Goal: Task Accomplishment & Management: Manage account settings

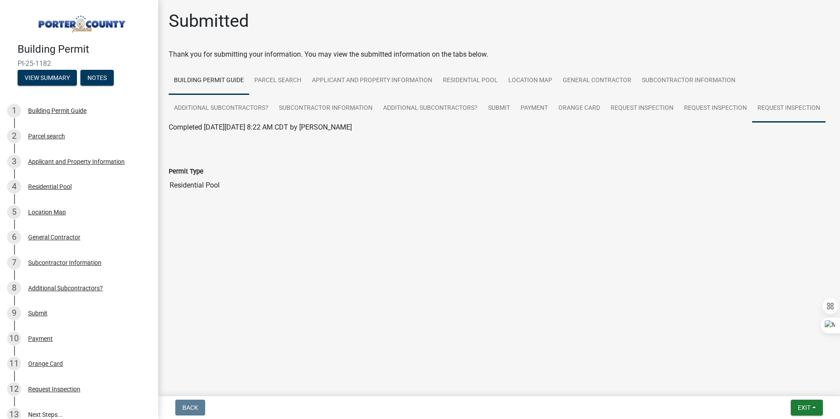
click at [767, 114] on link "Request Inspection" at bounding box center [788, 108] width 73 height 28
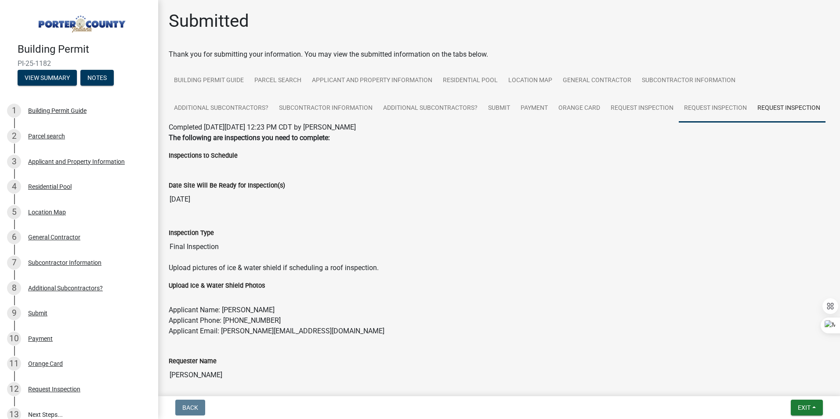
click at [713, 100] on link "Request Inspection" at bounding box center [715, 108] width 73 height 28
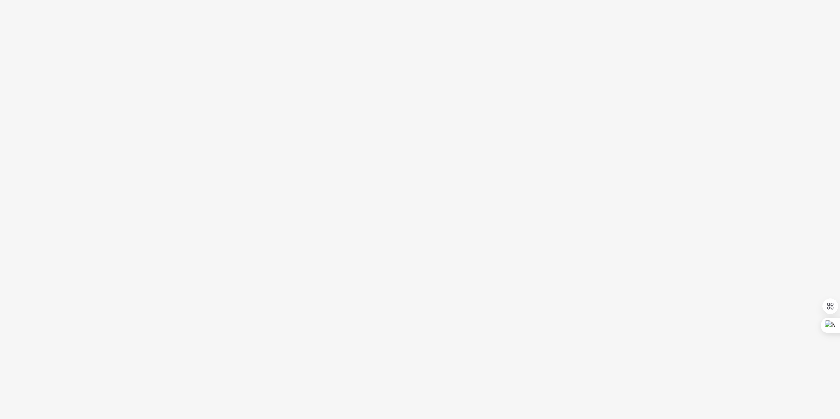
click at [487, 166] on body "Internet Explorer does NOT work with GeoPermits. Get a new browser for more sec…" at bounding box center [420, 209] width 840 height 419
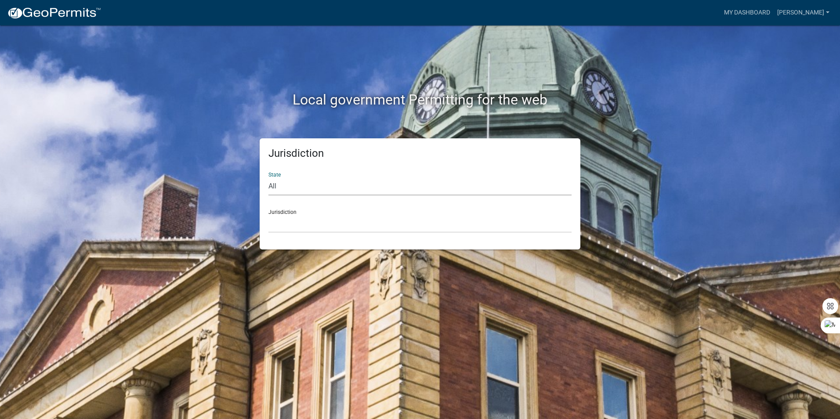
click at [330, 188] on select "All [US_STATE] [US_STATE] [US_STATE] [US_STATE] [US_STATE] [US_STATE] [US_STATE…" at bounding box center [419, 186] width 303 height 18
select select "[US_STATE]"
click at [268, 177] on select "All [US_STATE] [US_STATE] [US_STATE] [US_STATE] [US_STATE] [US_STATE] [US_STATE…" at bounding box center [419, 186] width 303 height 18
click at [319, 215] on select "City of [GEOGRAPHIC_DATA], [US_STATE] City of [GEOGRAPHIC_DATA], [US_STATE] Cit…" at bounding box center [419, 224] width 303 height 18
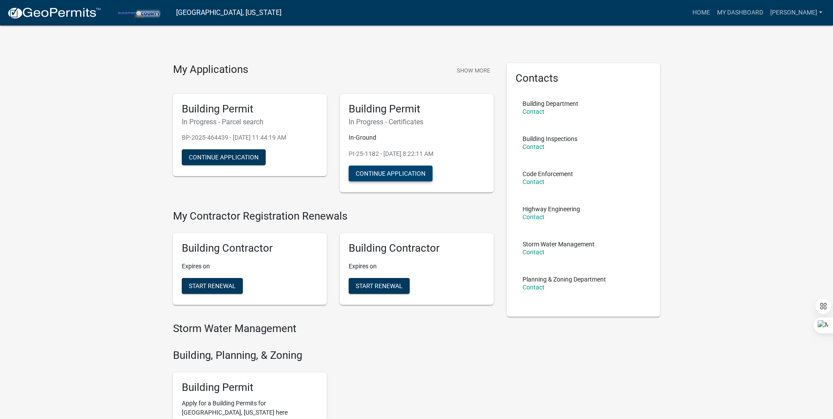
click at [406, 176] on button "Continue Application" at bounding box center [391, 174] width 84 height 16
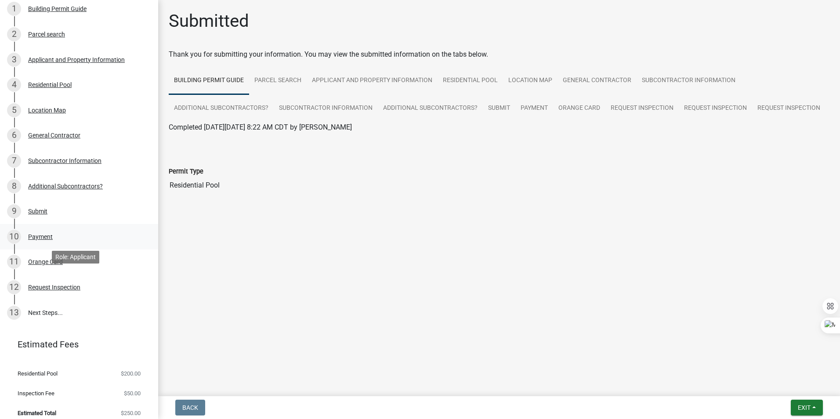
scroll to position [108, 0]
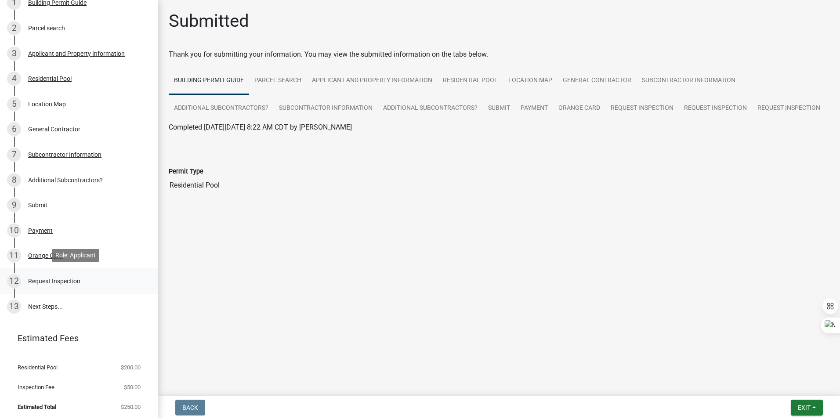
click at [54, 278] on div "Request Inspection" at bounding box center [54, 281] width 52 height 6
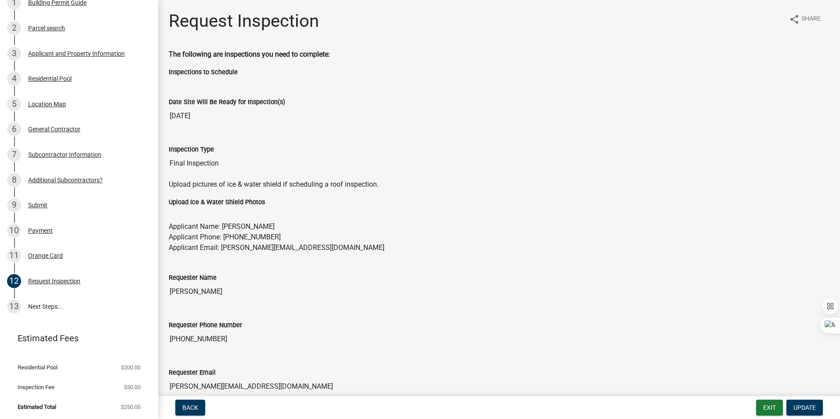
scroll to position [155, 0]
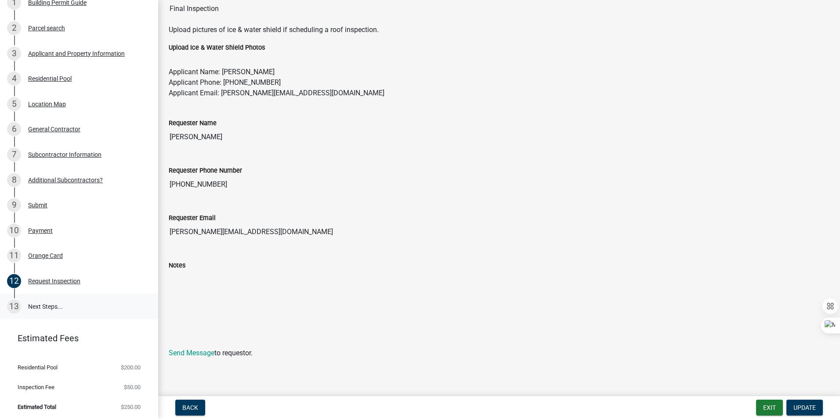
click at [35, 310] on link "13 Next Steps..." at bounding box center [79, 306] width 158 height 25
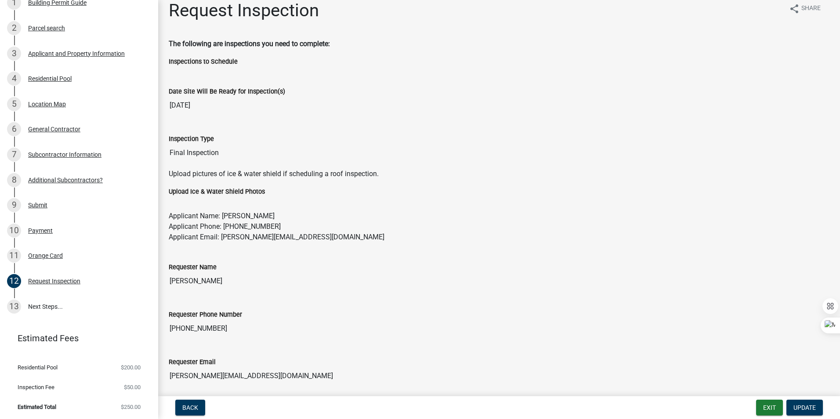
scroll to position [0, 0]
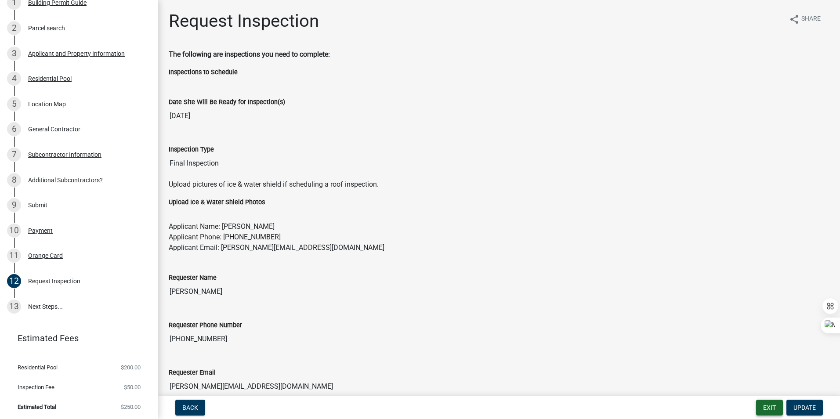
click at [780, 407] on button "Exit" at bounding box center [769, 408] width 27 height 16
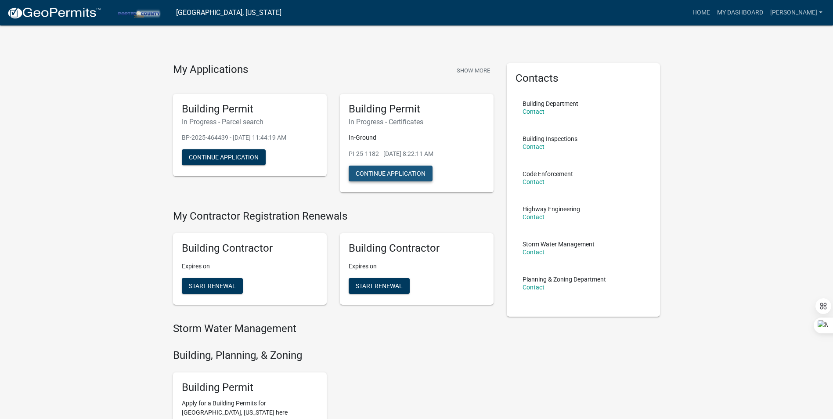
click at [391, 179] on button "Continue Application" at bounding box center [391, 174] width 84 height 16
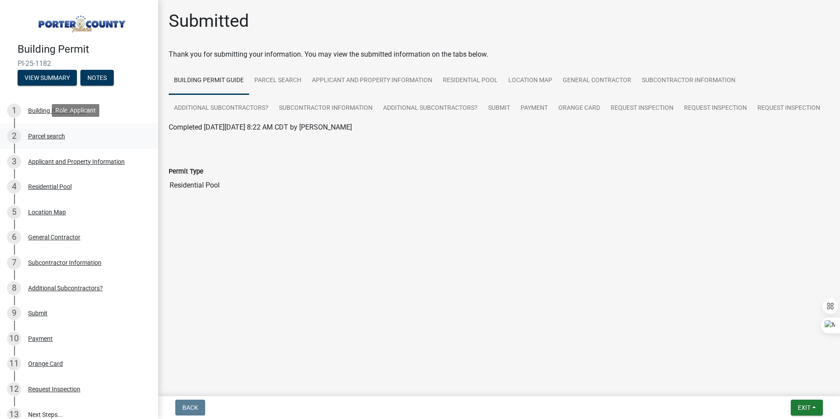
click at [53, 129] on div "2 Parcel search" at bounding box center [75, 136] width 137 height 14
click at [794, 414] on button "Exit" at bounding box center [807, 408] width 32 height 16
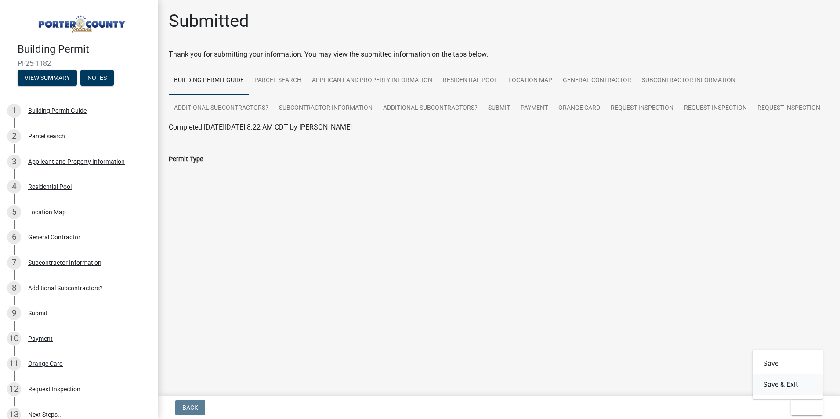
click at [781, 392] on button "Save & Exit" at bounding box center [788, 384] width 70 height 21
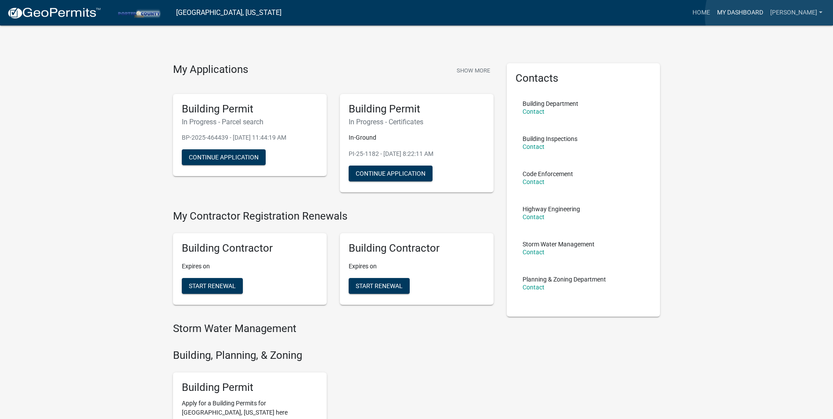
click at [767, 15] on link "My Dashboard" at bounding box center [740, 12] width 53 height 17
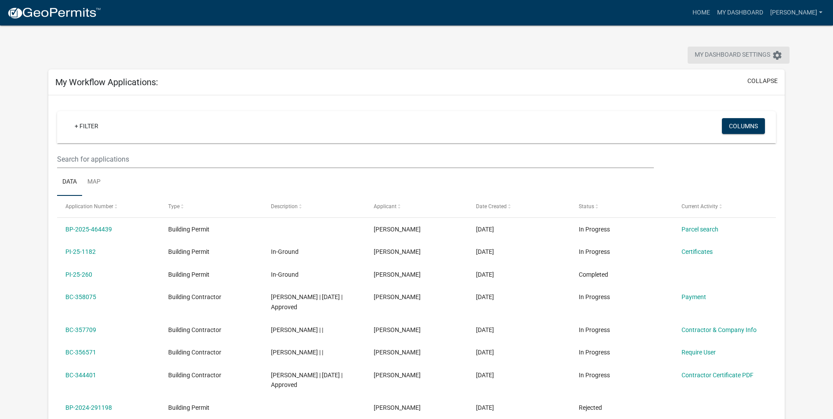
click at [775, 54] on icon "settings" at bounding box center [777, 55] width 11 height 11
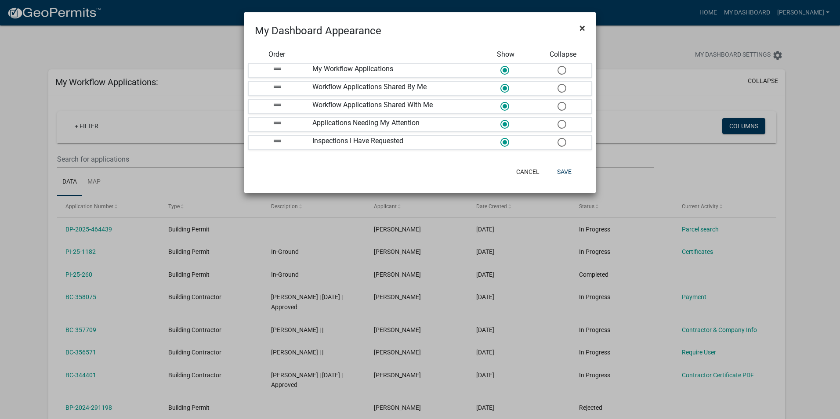
click at [585, 29] on button "×" at bounding box center [582, 28] width 20 height 25
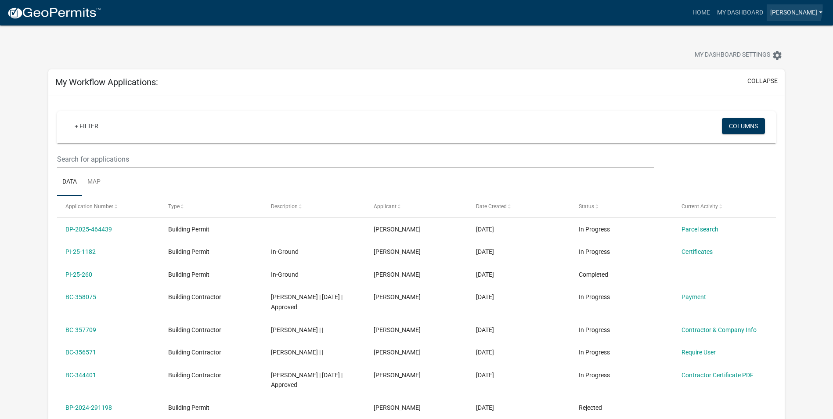
click at [804, 7] on link "[PERSON_NAME]" at bounding box center [796, 12] width 59 height 17
click at [793, 38] on link "Account" at bounding box center [788, 35] width 75 height 21
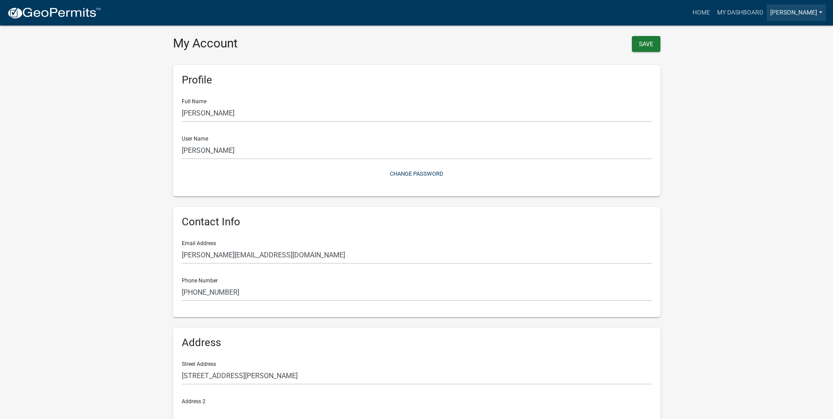
click at [814, 12] on link "[PERSON_NAME]" at bounding box center [796, 12] width 59 height 17
click at [796, 64] on link "Contractor Profile" at bounding box center [788, 57] width 75 height 21
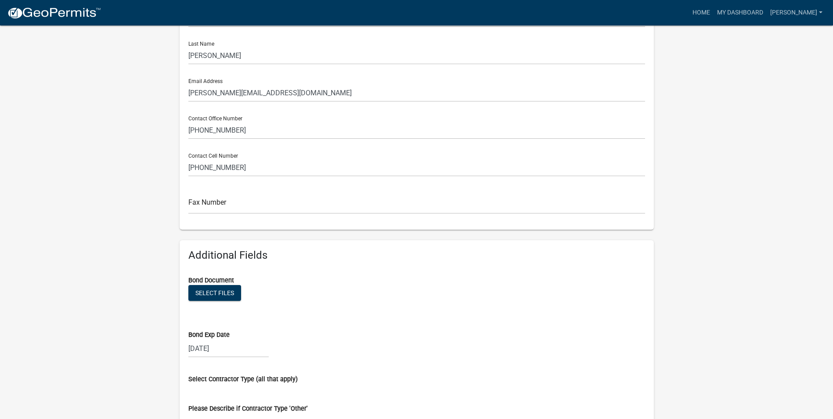
scroll to position [308, 0]
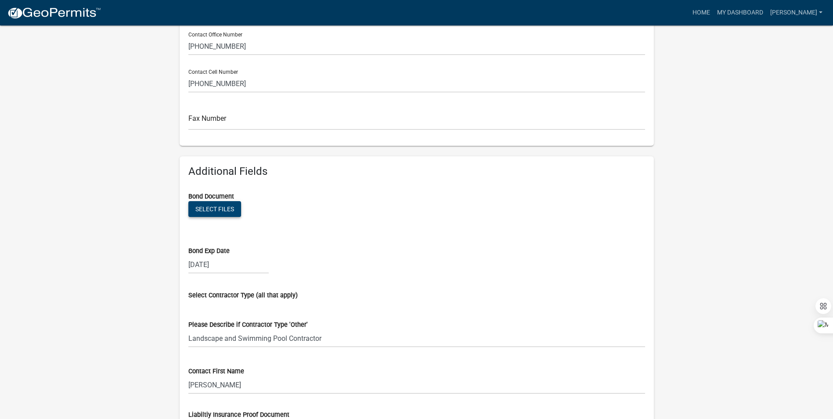
click at [220, 211] on button "Select files" at bounding box center [214, 209] width 53 height 16
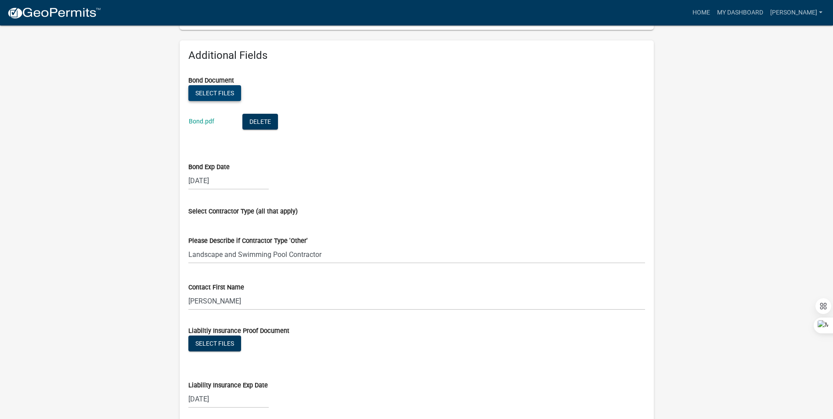
scroll to position [439, 0]
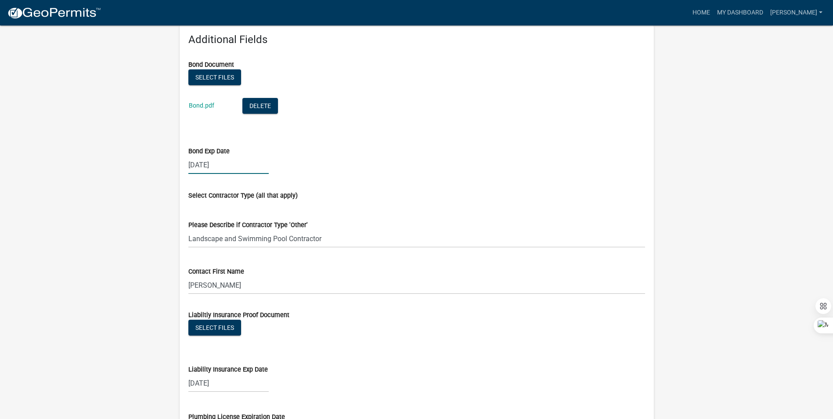
click at [225, 160] on div "09/17/2025" at bounding box center [228, 165] width 80 height 18
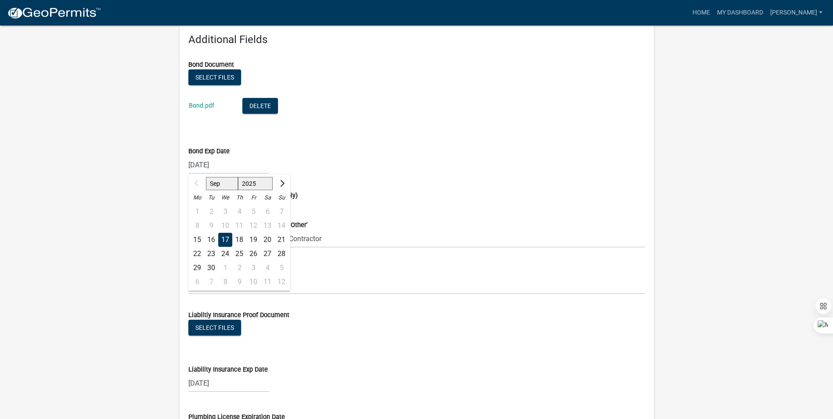
click at [264, 187] on select "2025 2026 2027 2028 2029 2030 2031 2032 2033 2034 2035 2036 2037 2038 2039 2040…" at bounding box center [255, 183] width 35 height 13
select select "2026"
click at [238, 177] on select "2025 2026 2027 2028 2029 2030 2031 2032 2033 2034 2035 2036 2037 2038 2039 2040…" at bounding box center [255, 183] width 35 height 13
click at [388, 187] on form "Select Contractor Type (all that apply)" at bounding box center [416, 191] width 457 height 18
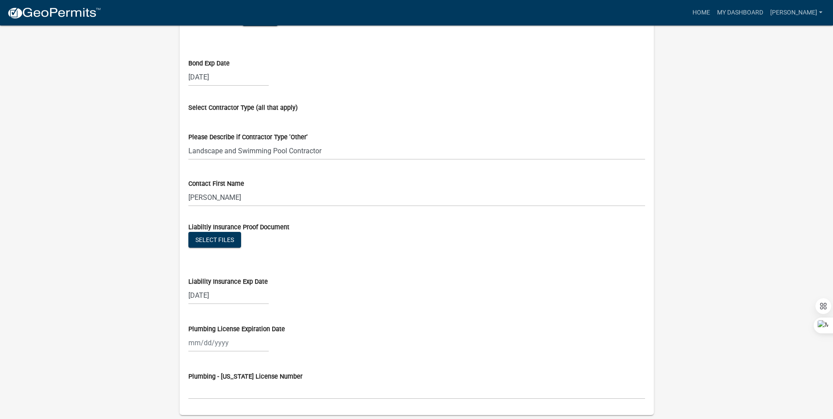
scroll to position [718, 0]
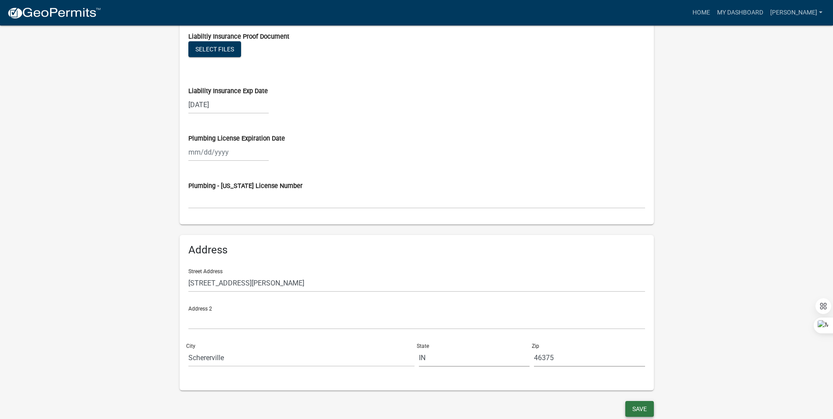
click at [640, 416] on button "Save" at bounding box center [640, 409] width 29 height 16
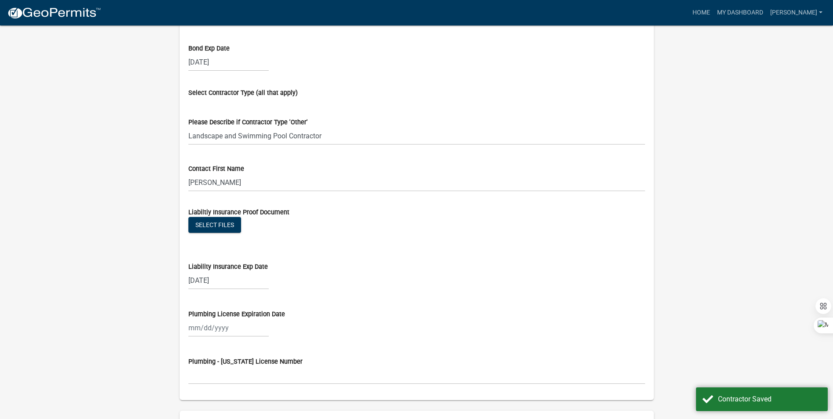
scroll to position [378, 0]
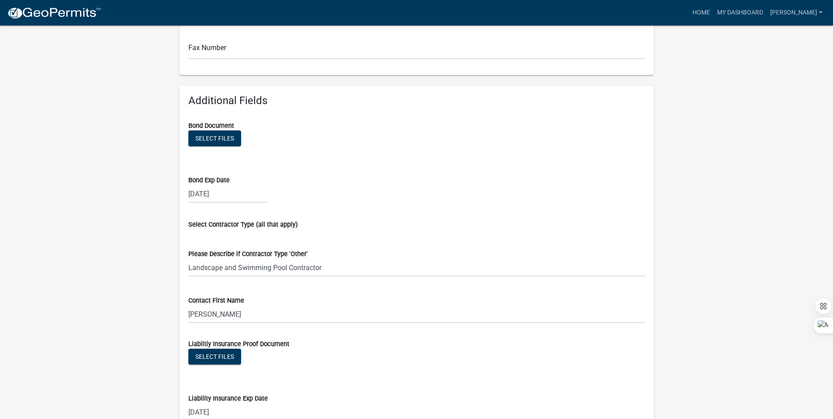
click at [227, 198] on div "09/17/2025" at bounding box center [228, 194] width 80 height 18
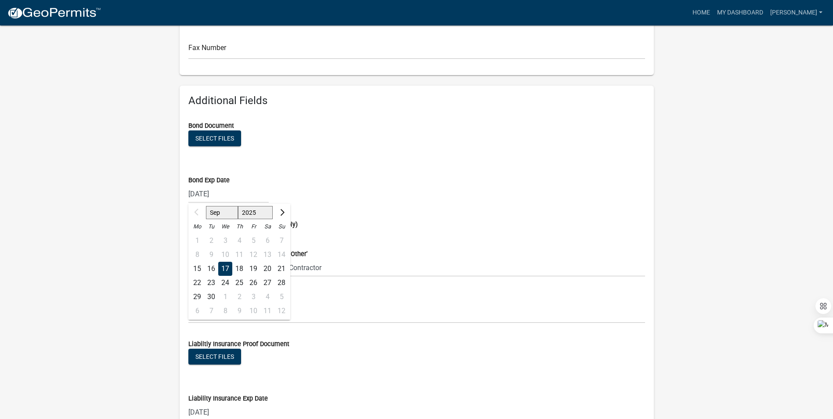
click at [256, 214] on select "2025 2026 2027 2028 2029 2030 2031 2032 2033 2034 2035 2036 2037 2038 2039 2040…" at bounding box center [255, 212] width 35 height 13
select select "2026"
click at [238, 206] on select "2025 2026 2027 2028 2029 2030 2031 2032 2033 2034 2035 2036 2037 2038 2039 2040…" at bounding box center [255, 212] width 35 height 13
click at [423, 236] on wm-data-entity-input "Select Contractor Type (all that apply)" at bounding box center [416, 224] width 457 height 26
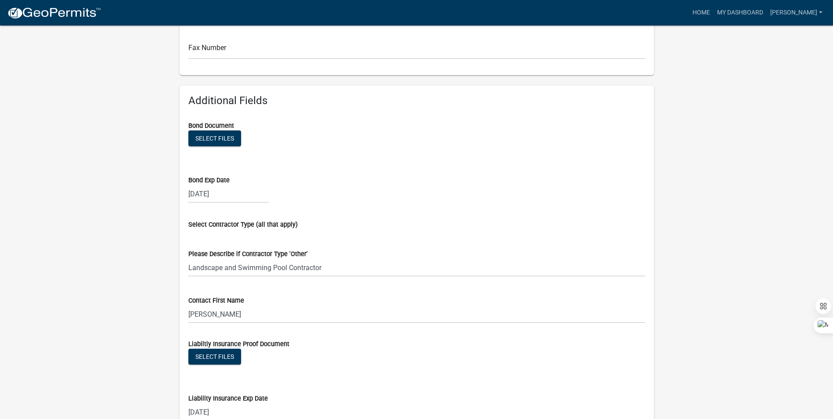
scroll to position [686, 0]
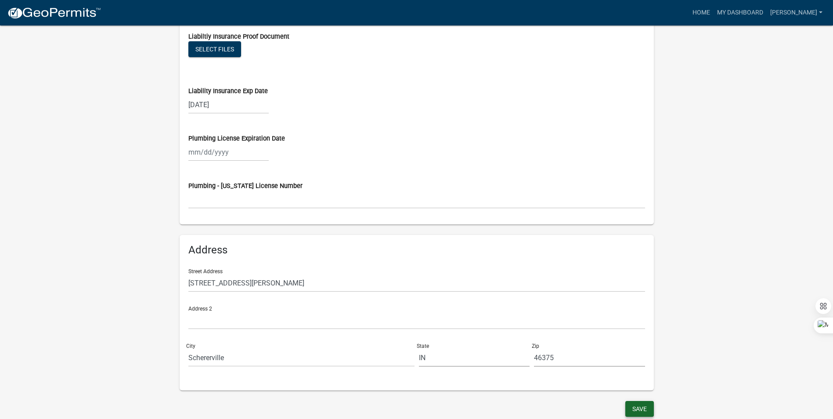
click at [633, 410] on button "Save" at bounding box center [640, 409] width 29 height 16
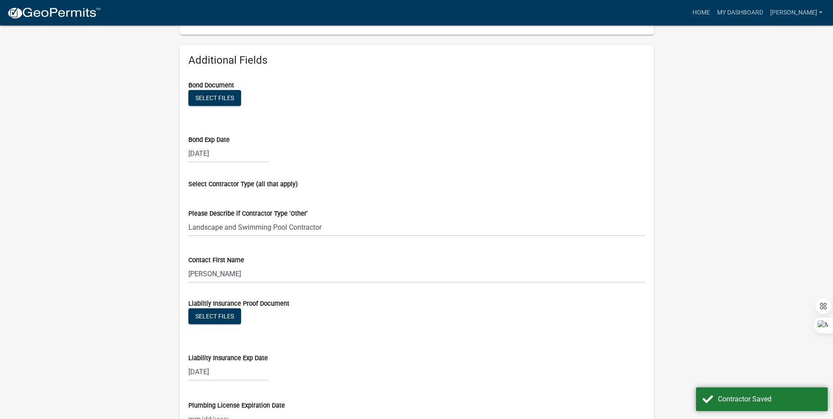
scroll to position [334, 0]
